Goal: Task Accomplishment & Management: Complete application form

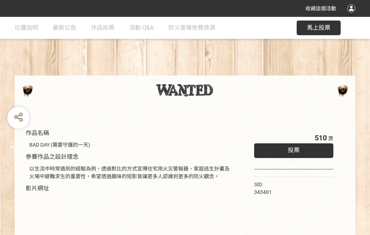
click at [352, 15] on div "收藏這個活動" at bounding box center [185, 8] width 370 height 17
click at [229, 72] on div "作品名稱 BAD DAY (需要守護的一天) 參賽作品之設計理念 以生活中時常遇到的經驗為例，透過對比的方式宣傳住宅用火災警報器、家庭逃生計畫及火場中避難求生…" at bounding box center [185, 171] width 370 height 308
click at [292, 148] on span "投票" at bounding box center [294, 150] width 12 height 7
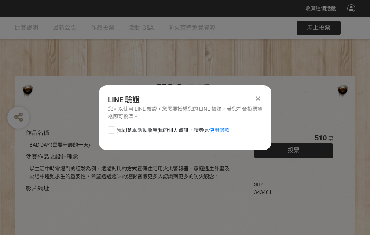
click at [111, 129] on div at bounding box center [111, 129] width 7 height 7
checkbox input "true"
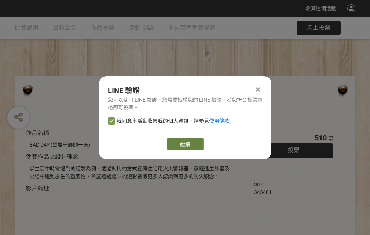
click at [184, 144] on link "繼續" at bounding box center [185, 144] width 37 height 12
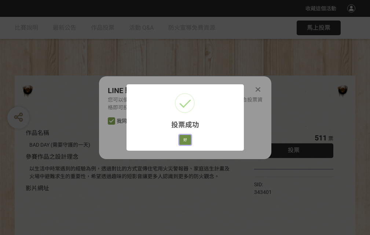
click at [183, 138] on button "好" at bounding box center [185, 140] width 12 height 10
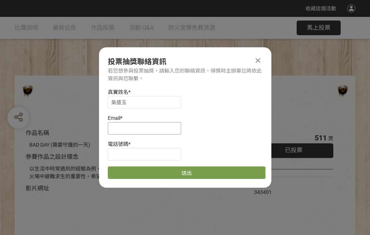
click at [147, 128] on input at bounding box center [144, 128] width 73 height 12
type input "[EMAIL_ADDRESS][DOMAIN_NAME]"
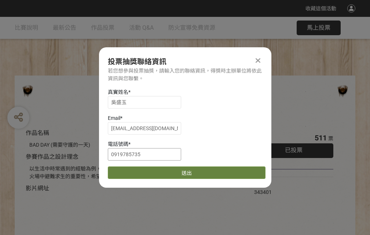
type input "0919785735"
click at [129, 170] on button "送出" at bounding box center [187, 172] width 158 height 12
